Goal: Task Accomplishment & Management: Use online tool/utility

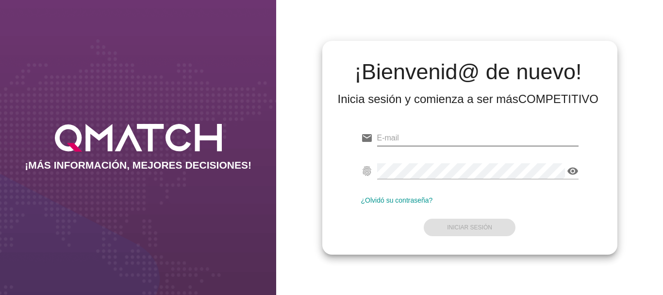
click at [397, 138] on input "email" at bounding box center [477, 138] width 201 height 16
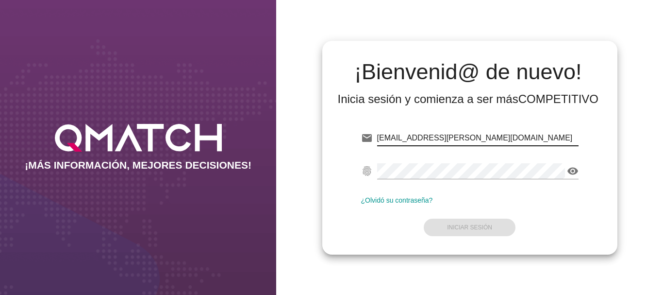
type input "[EMAIL_ADDRESS][PERSON_NAME][DOMAIN_NAME]"
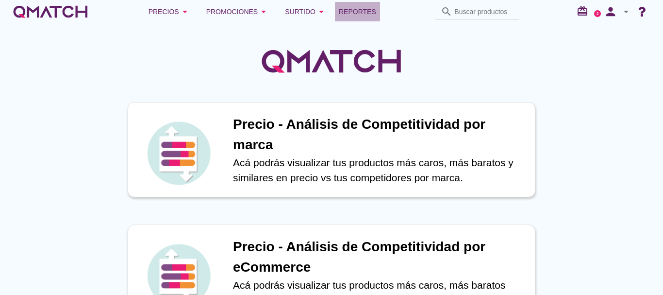
click at [359, 10] on span "Reportes" at bounding box center [357, 12] width 37 height 12
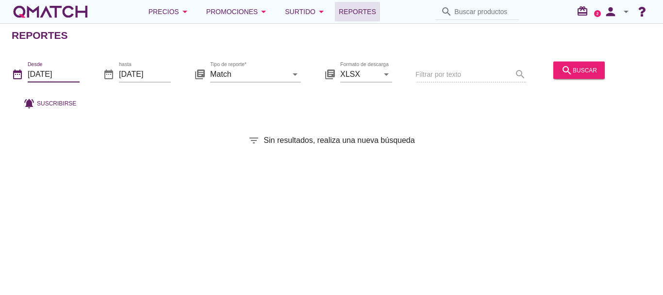
click at [49, 73] on input "[DATE]" at bounding box center [54, 74] width 52 height 16
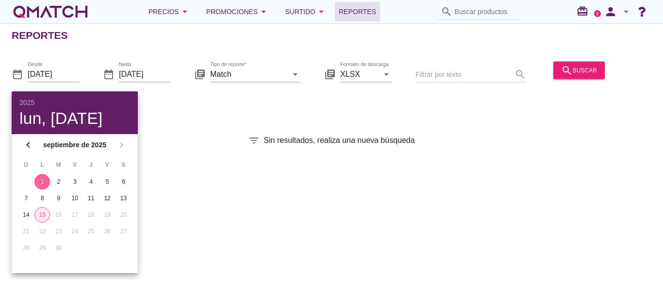
click at [42, 215] on div "15" at bounding box center [42, 214] width 15 height 9
type input "[DATE]"
click at [570, 69] on div "search buscar" at bounding box center [579, 70] width 36 height 12
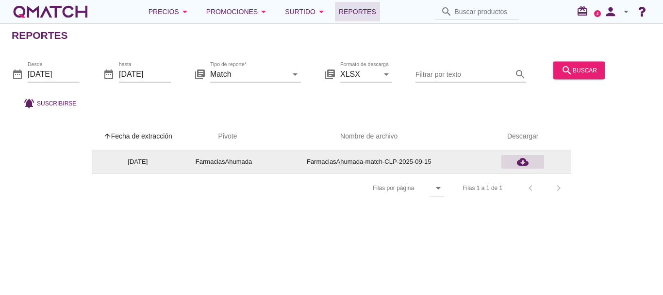
click at [520, 161] on icon "cloud_download" at bounding box center [523, 162] width 12 height 12
